Goal: Transaction & Acquisition: Register for event/course

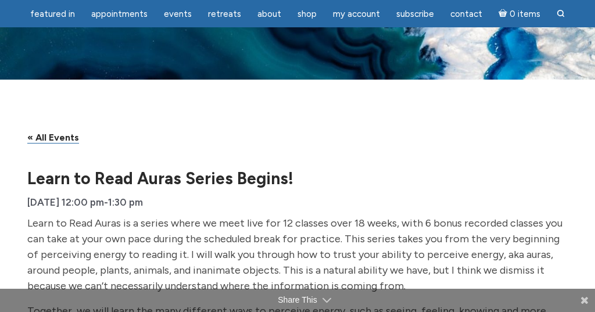
scroll to position [9, 0]
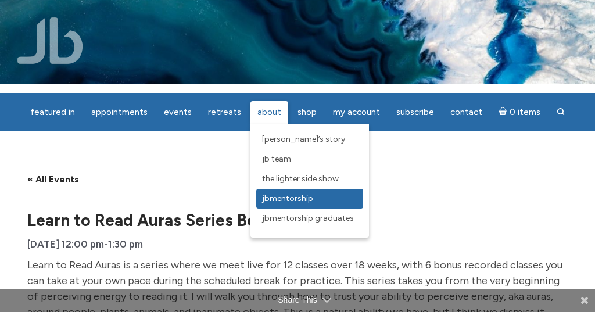
click at [286, 198] on span "JBMentorship" at bounding box center [287, 198] width 51 height 10
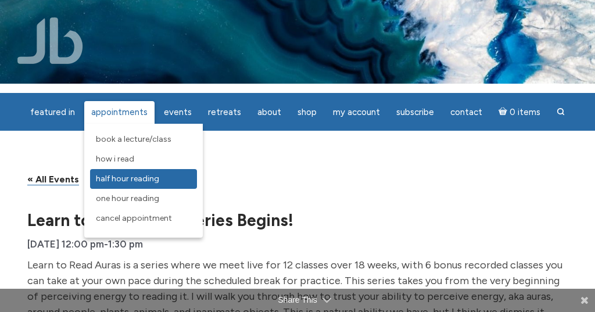
click at [135, 175] on span "Half Hour Reading" at bounding box center [127, 179] width 63 height 10
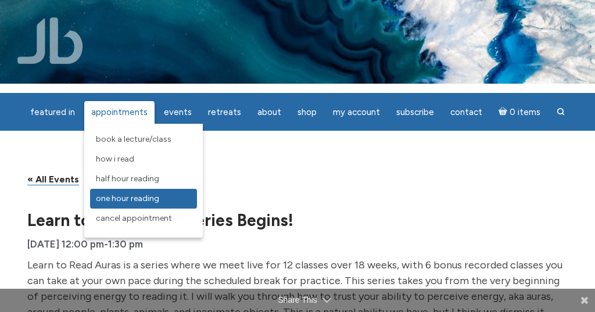
click at [158, 198] on span "One Hour Reading" at bounding box center [127, 198] width 63 height 10
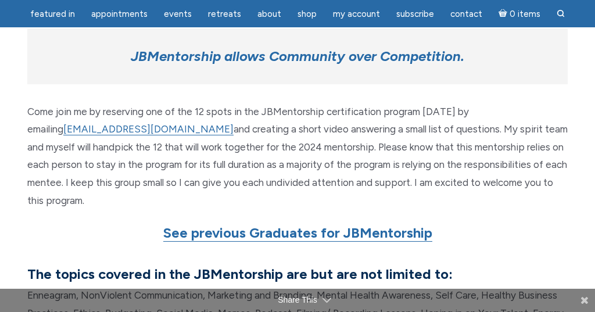
scroll to position [939, 0]
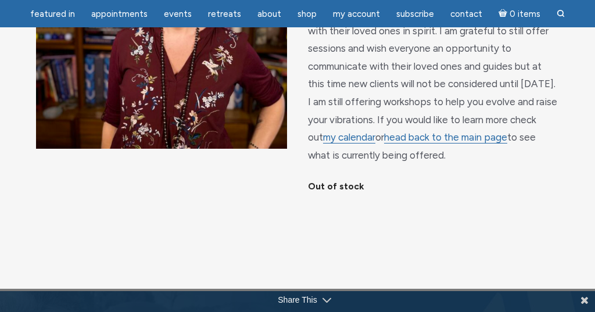
scroll to position [223, 0]
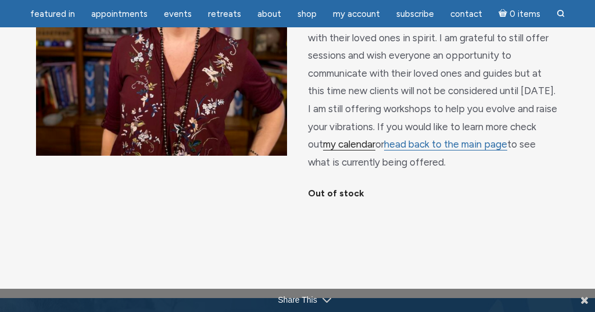
click at [336, 139] on link "my calendar" at bounding box center [349, 144] width 52 height 12
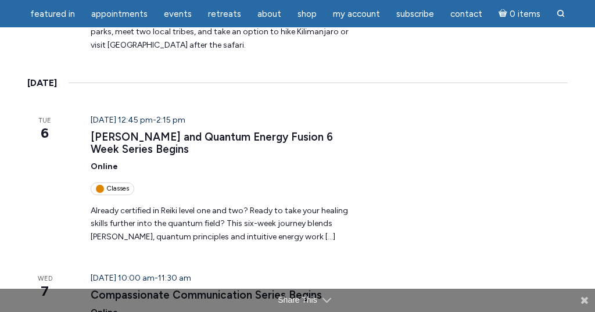
scroll to position [1004, 0]
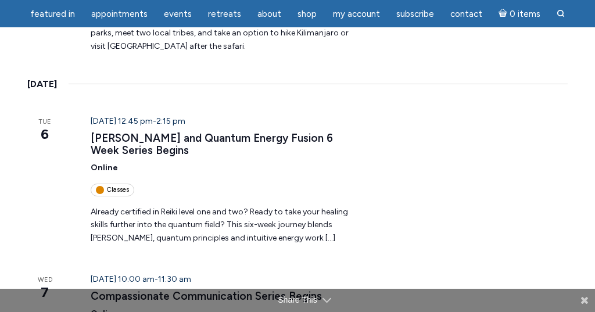
click at [251, 207] on p "Already certified in Reiki level one and two? Ready to take your healing skills…" at bounding box center [226, 226] width 270 height 40
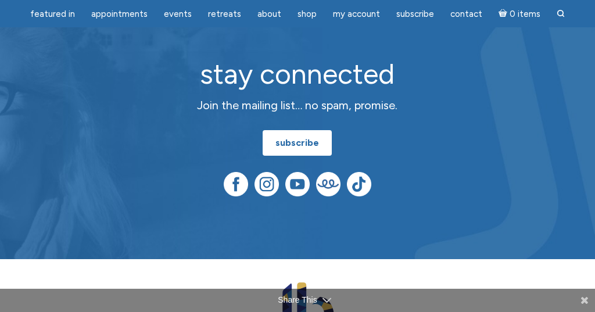
scroll to position [2291, 0]
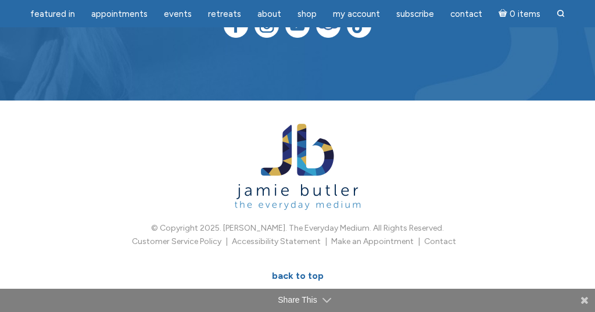
click at [237, 258] on div "© Copyright 2025. Jamie Butler. The Everyday Medium. All Rights Reserved. Custo…" at bounding box center [297, 212] width 595 height 225
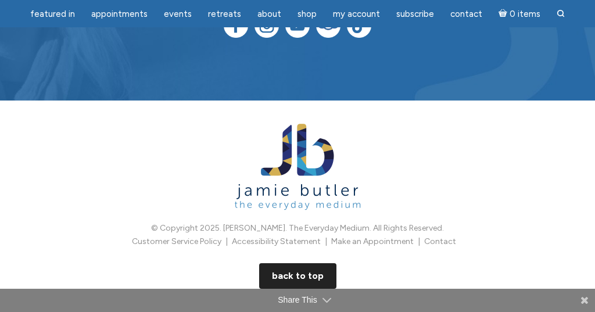
click at [295, 263] on link "BACK TO TOP" at bounding box center [297, 276] width 77 height 26
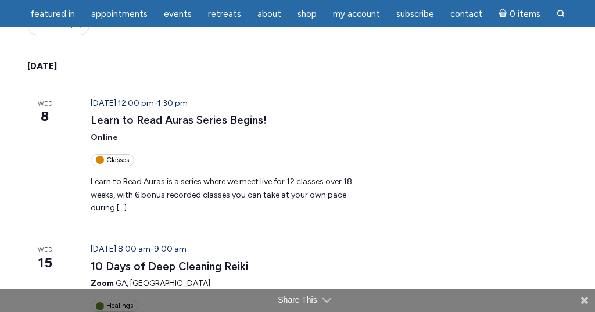
scroll to position [172, 0]
click at [145, 116] on link "Learn to Read Auras Series Begins!" at bounding box center [179, 120] width 176 height 14
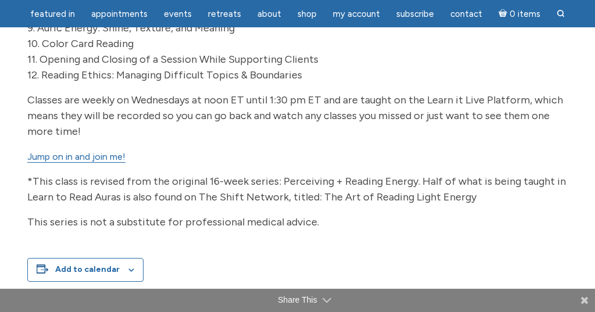
scroll to position [731, 0]
click at [78, 151] on link "Jump on in and join me!" at bounding box center [76, 157] width 98 height 12
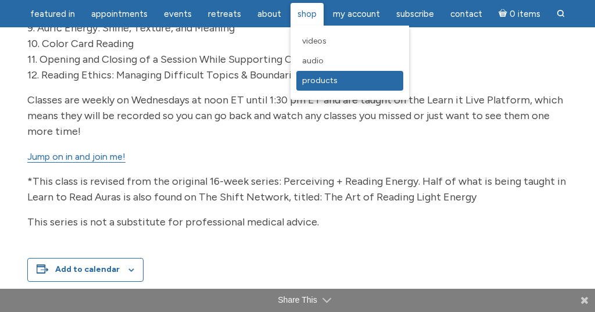
click at [313, 77] on span "Products" at bounding box center [319, 81] width 35 height 10
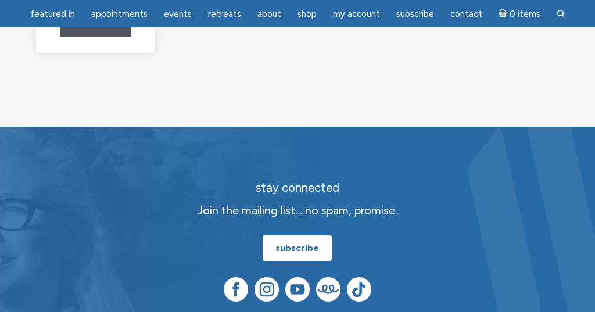
scroll to position [649, 0]
